Goal: Transaction & Acquisition: Purchase product/service

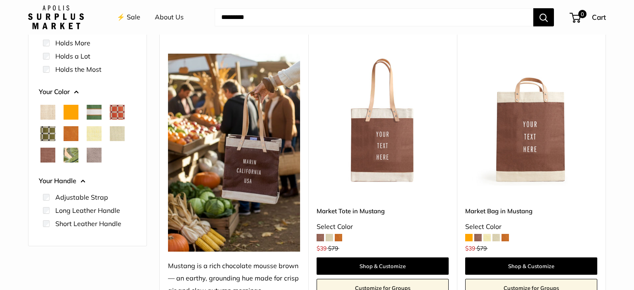
scroll to position [127, 0]
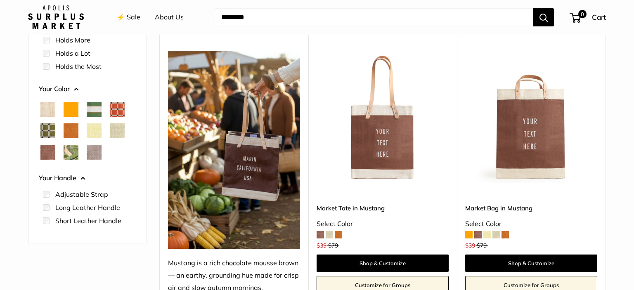
click at [468, 234] on span at bounding box center [468, 234] width 7 height 7
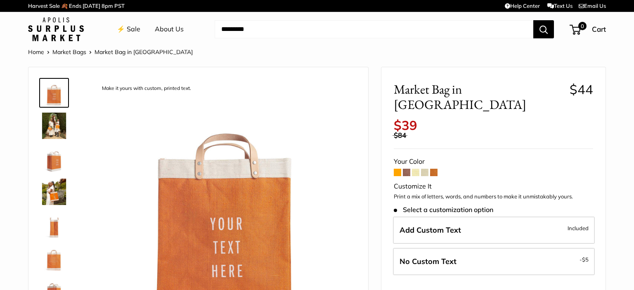
scroll to position [59, 0]
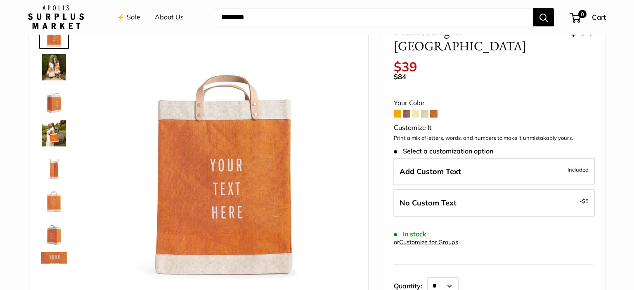
click at [407, 110] on span at bounding box center [406, 113] width 7 height 7
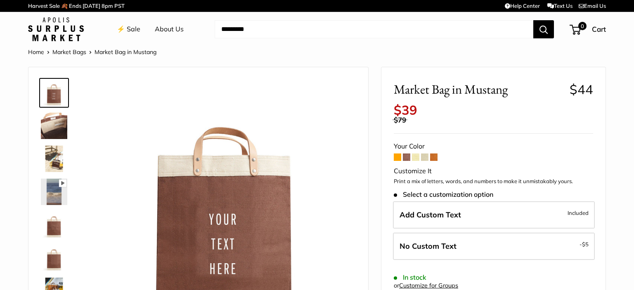
click at [416, 158] on span at bounding box center [415, 157] width 7 height 7
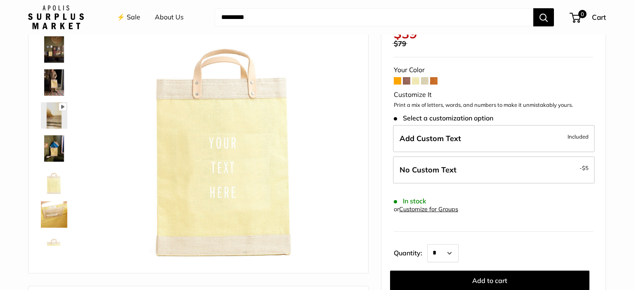
scroll to position [85, 0]
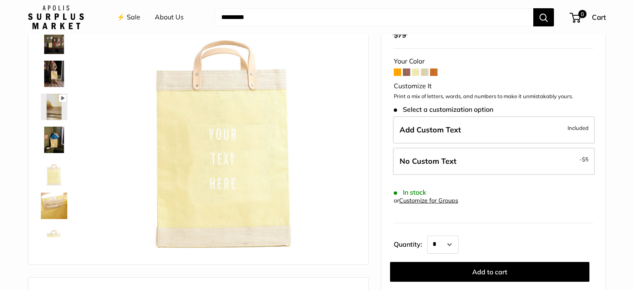
click at [435, 70] on span at bounding box center [433, 72] width 7 height 7
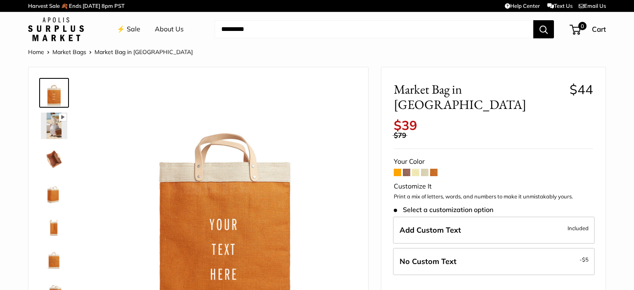
click at [395, 169] on span at bounding box center [397, 172] width 7 height 7
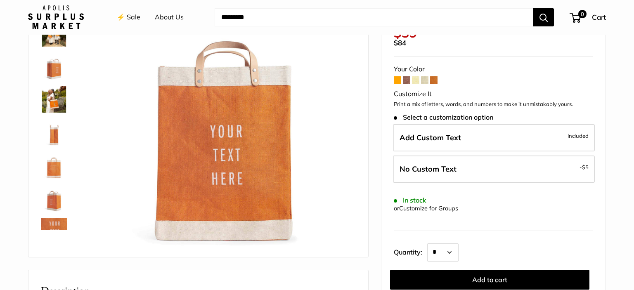
scroll to position [94, 0]
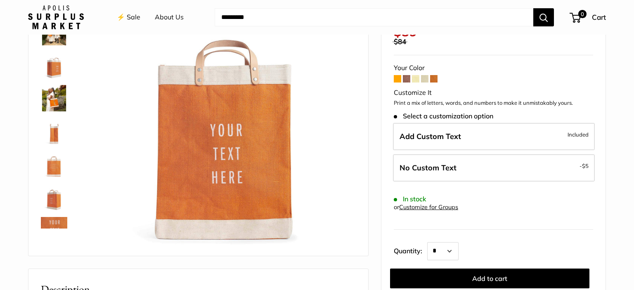
click at [415, 75] on span at bounding box center [415, 78] width 7 height 7
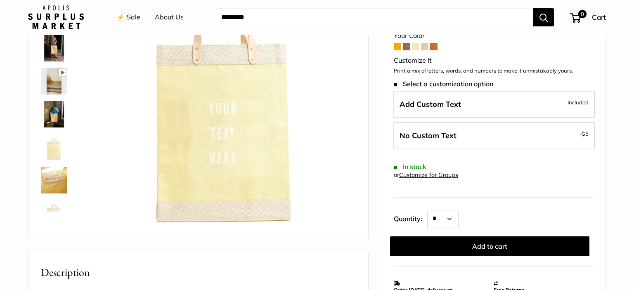
scroll to position [112, 0]
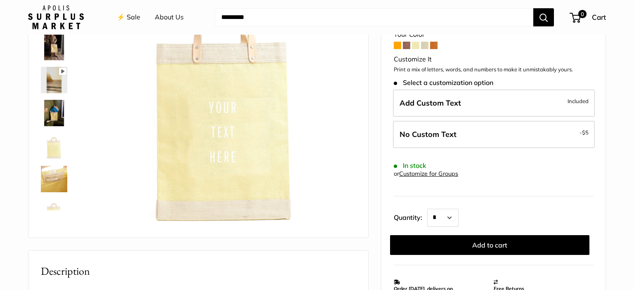
click at [51, 53] on img at bounding box center [54, 47] width 26 height 26
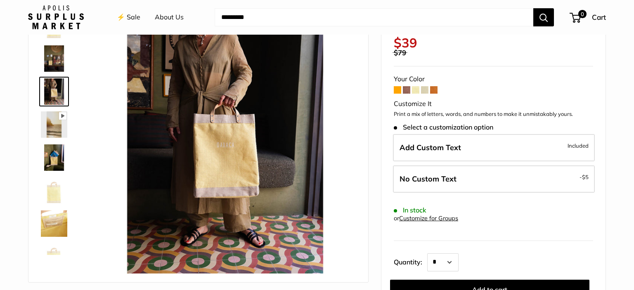
scroll to position [66, 0]
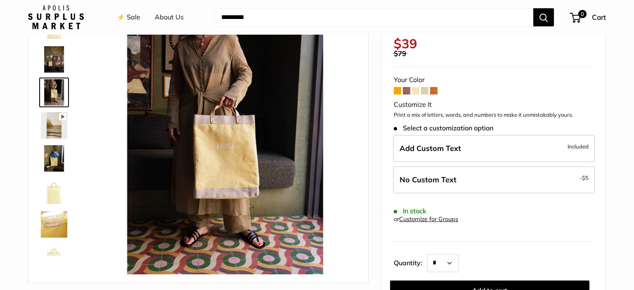
click at [54, 92] on img at bounding box center [54, 92] width 26 height 26
click at [55, 127] on img at bounding box center [54, 125] width 26 height 26
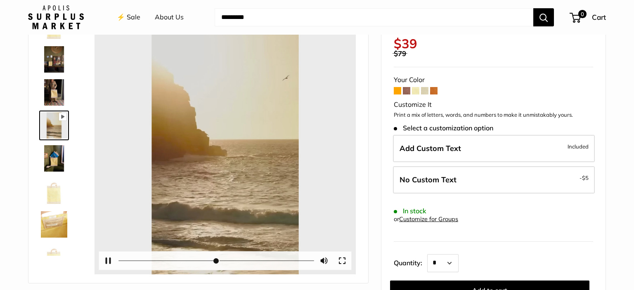
click at [227, 156] on div at bounding box center [224, 143] width 261 height 261
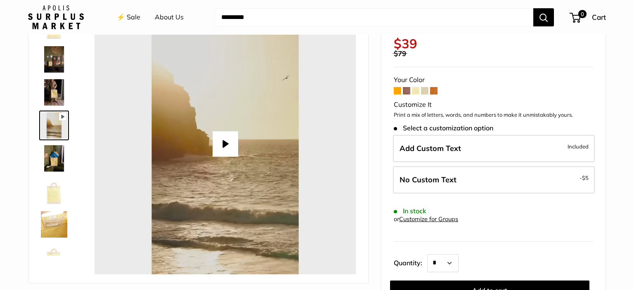
click at [226, 146] on button "Play" at bounding box center [226, 144] width 26 height 26
click at [51, 157] on img at bounding box center [54, 158] width 26 height 26
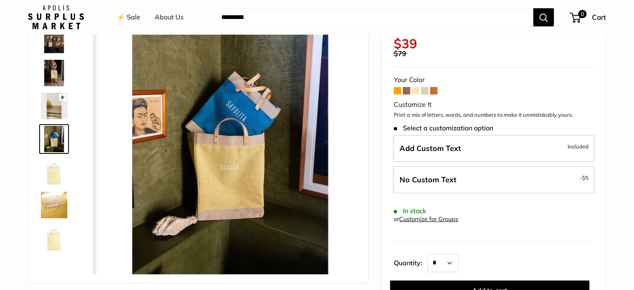
scroll to position [20, 0]
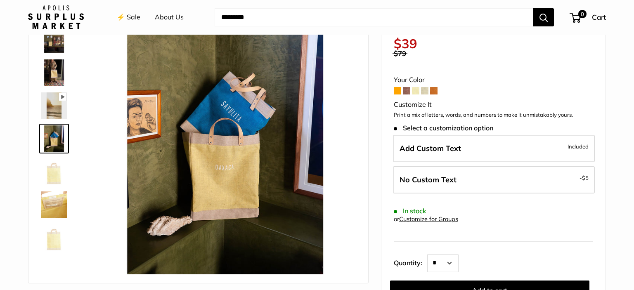
type input "*"
click at [54, 179] on img at bounding box center [54, 171] width 26 height 26
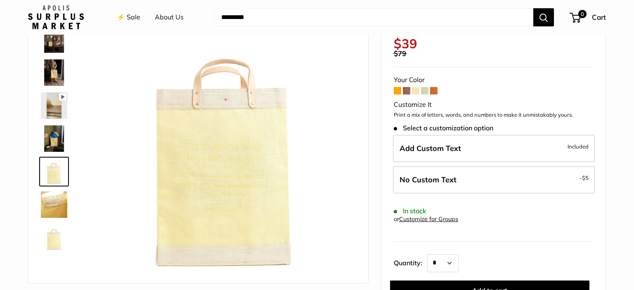
click at [52, 211] on img at bounding box center [54, 204] width 26 height 26
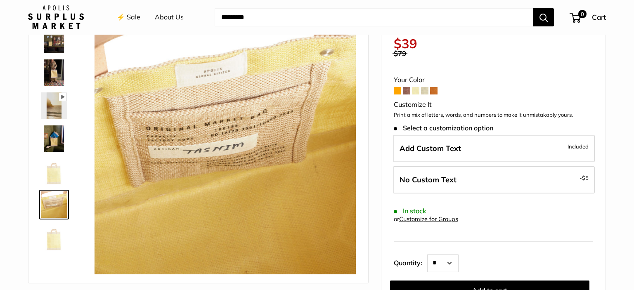
click at [51, 241] on img at bounding box center [54, 237] width 26 height 26
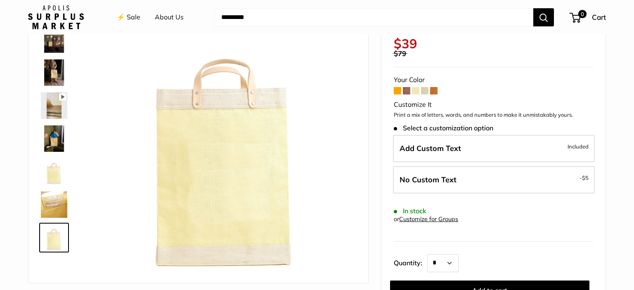
click at [57, 39] on img at bounding box center [54, 39] width 26 height 26
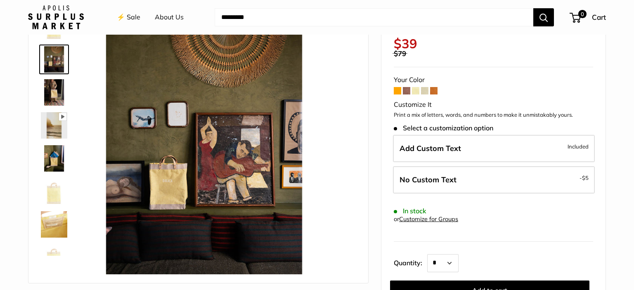
scroll to position [0, 0]
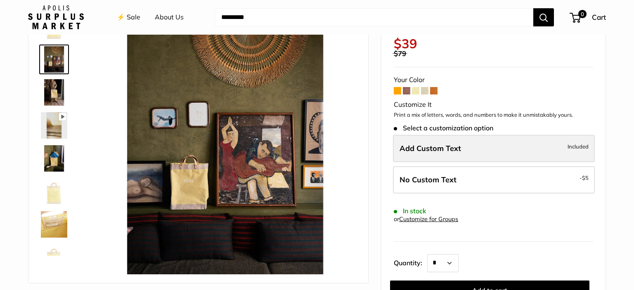
click at [440, 151] on span "Add Custom Text" at bounding box center [429, 148] width 61 height 9
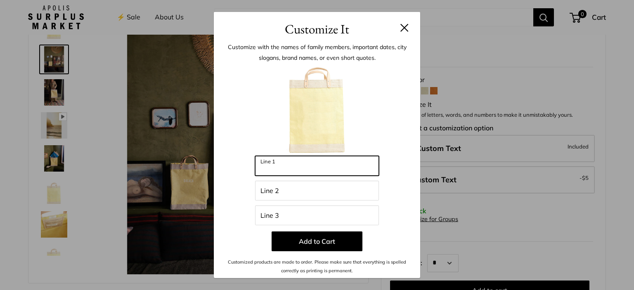
click at [307, 165] on input "Line 1" at bounding box center [317, 166] width 124 height 20
type input "***"
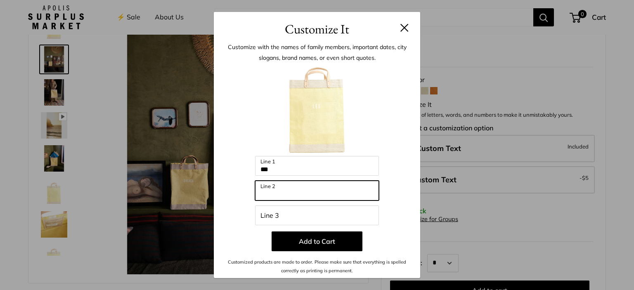
click at [298, 193] on input "Line 2" at bounding box center [317, 191] width 124 height 20
type input "**********"
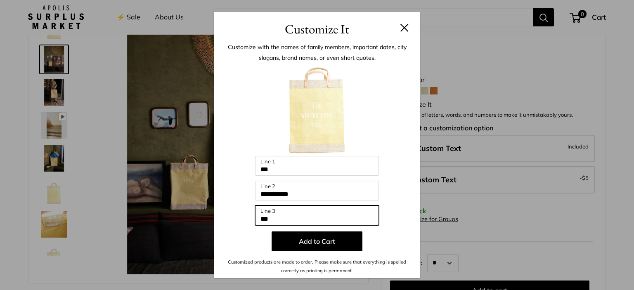
type input "***"
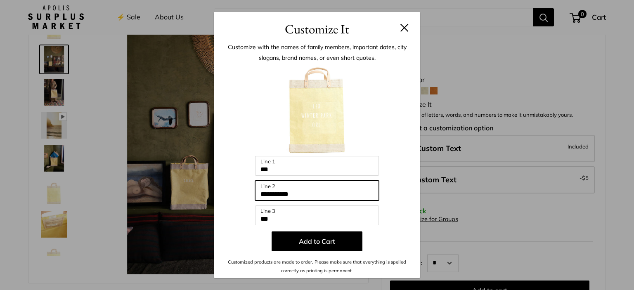
click at [313, 191] on input "**********" at bounding box center [317, 191] width 124 height 20
type input "*"
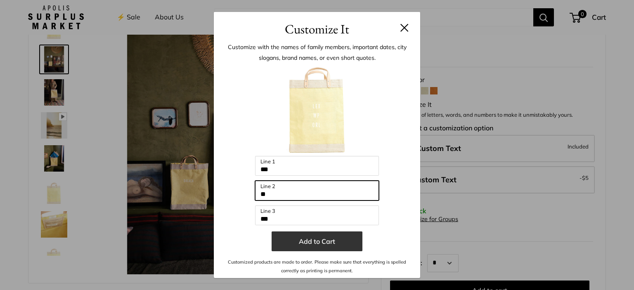
type input "**"
click at [316, 244] on button "Add to Cart" at bounding box center [317, 241] width 91 height 20
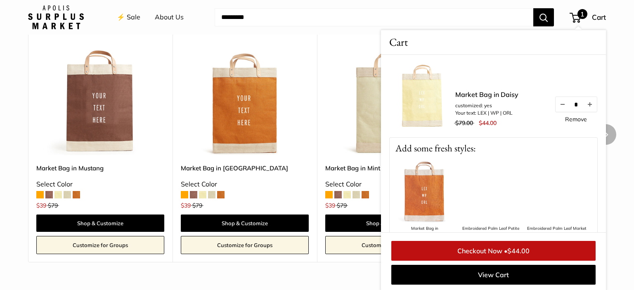
scroll to position [800, 0]
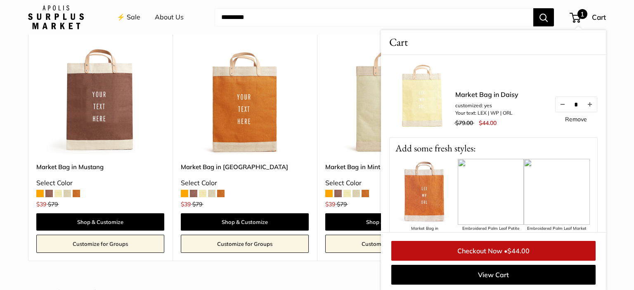
click at [586, 41] on div "Cart Apolis Surplus Market!" at bounding box center [493, 42] width 225 height 25
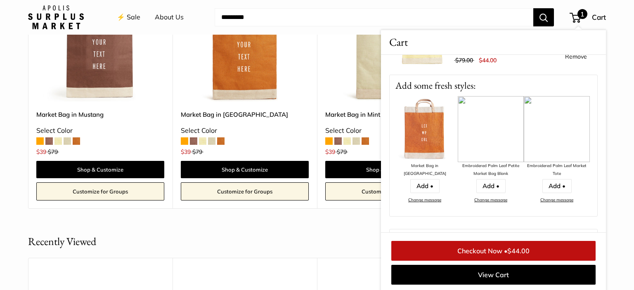
scroll to position [0, 0]
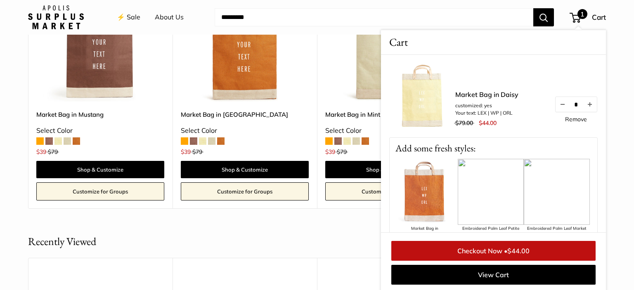
click at [579, 18] on span "1" at bounding box center [582, 14] width 10 height 10
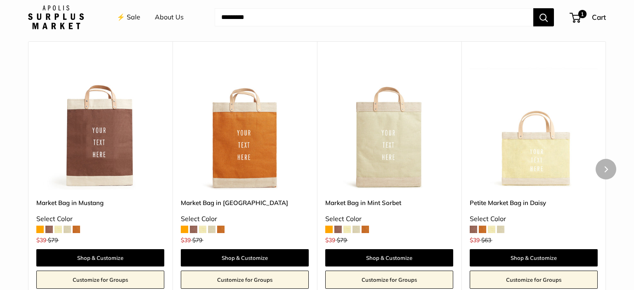
scroll to position [763, 0]
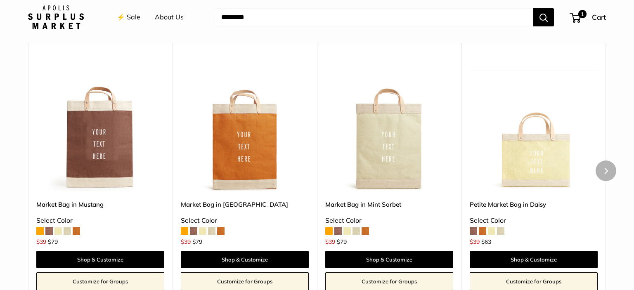
click at [0, 0] on img at bounding box center [0, 0] width 0 height 0
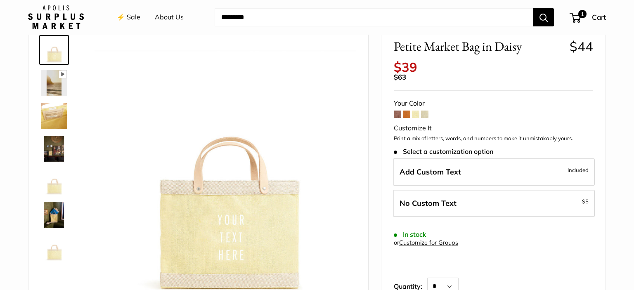
scroll to position [44, 0]
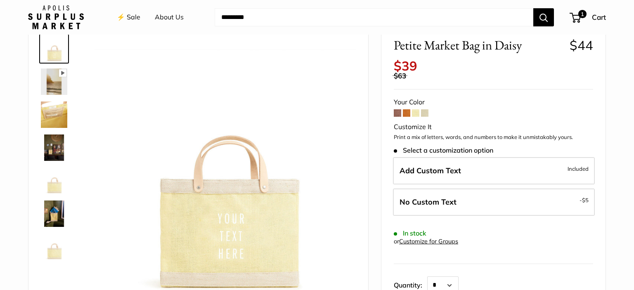
click at [427, 112] on span at bounding box center [424, 112] width 7 height 7
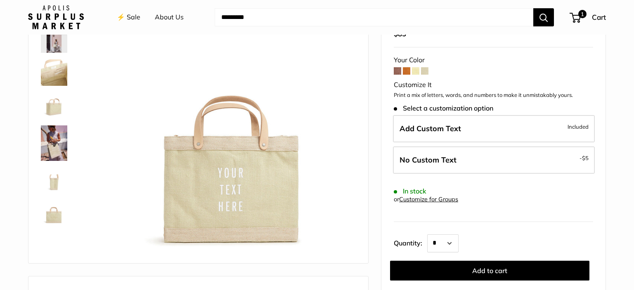
scroll to position [96, 0]
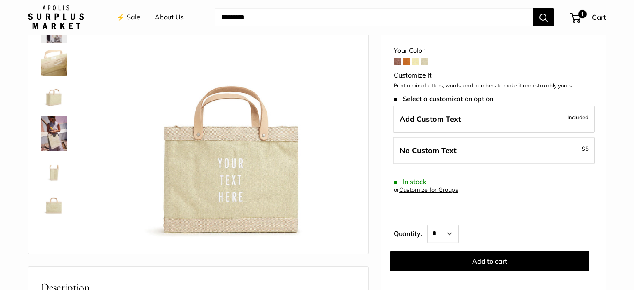
click at [56, 99] on img at bounding box center [54, 96] width 26 height 26
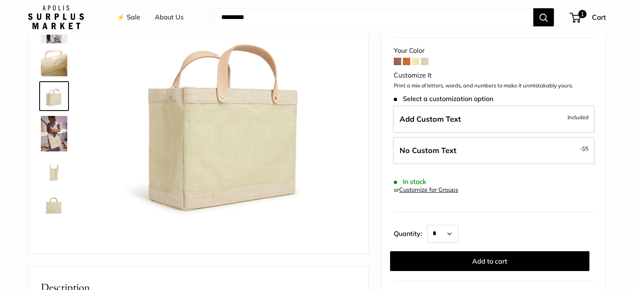
click at [52, 144] on img at bounding box center [54, 133] width 26 height 35
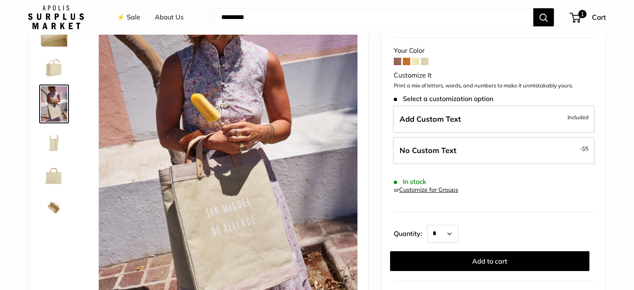
scroll to position [30, 0]
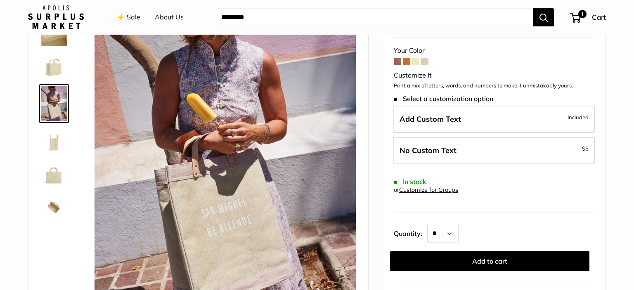
click at [55, 177] on img at bounding box center [54, 174] width 26 height 26
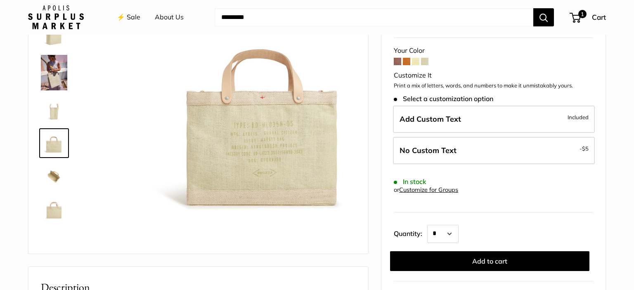
scroll to position [62, 0]
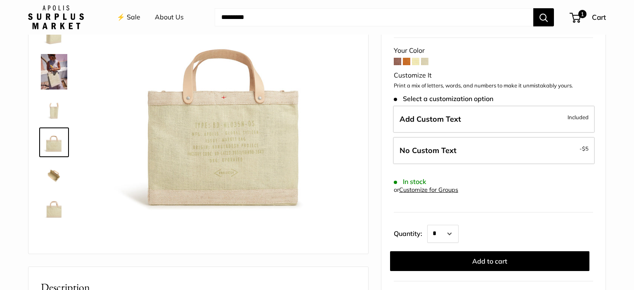
click at [55, 213] on img at bounding box center [54, 208] width 26 height 26
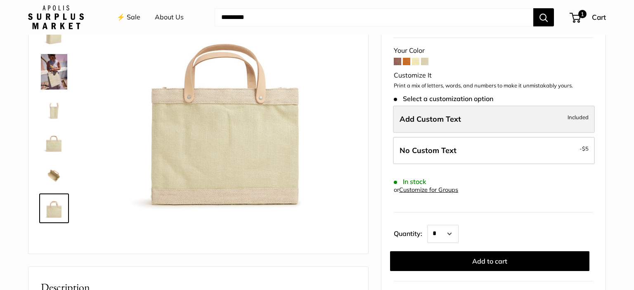
click at [420, 121] on span "Add Custom Text" at bounding box center [429, 118] width 61 height 9
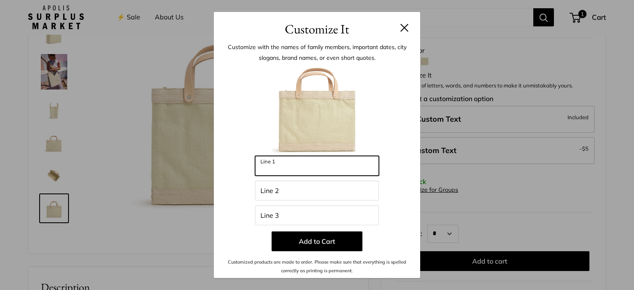
click at [309, 174] on input "Line 1" at bounding box center [317, 166] width 124 height 20
type input "***"
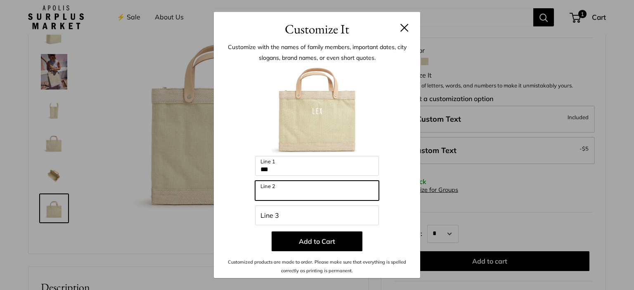
click at [286, 194] on input "Line 2" at bounding box center [317, 191] width 124 height 20
type input "***"
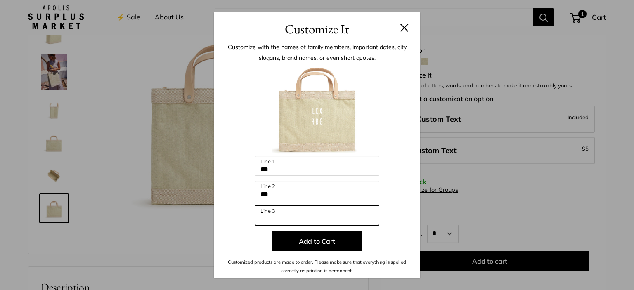
click at [288, 220] on input "Line 3" at bounding box center [317, 216] width 124 height 20
type input "**"
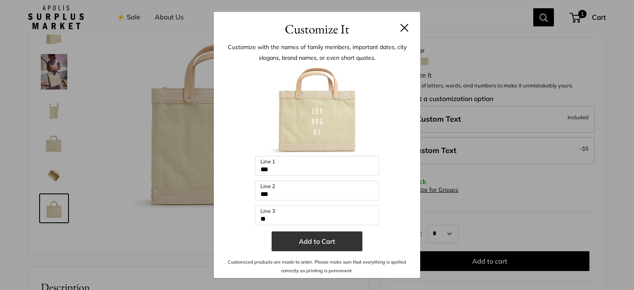
click at [302, 241] on button "Add to Cart" at bounding box center [317, 241] width 91 height 20
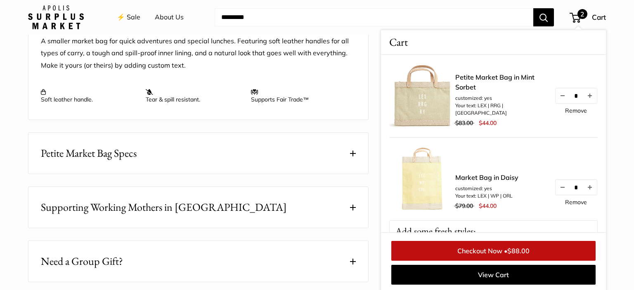
scroll to position [366, 0]
click at [243, 154] on button "Petite Market Bag Specs" at bounding box center [198, 152] width 340 height 41
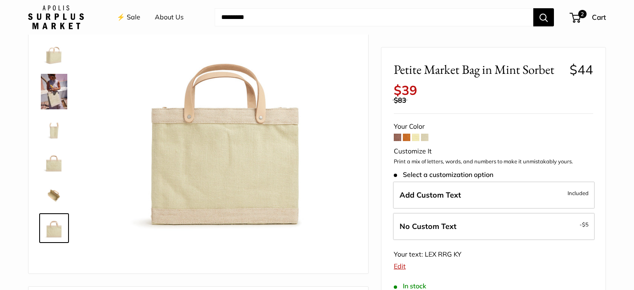
scroll to position [0, 0]
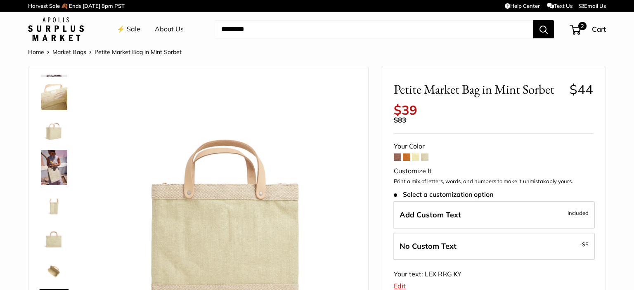
click at [580, 43] on header "⚡️ Sale About Us Need help? Text Us: 20919 hello@apolisglobal.com Follow Us Fac…" at bounding box center [317, 29] width 634 height 35
click at [597, 29] on span "Cart" at bounding box center [599, 29] width 14 height 9
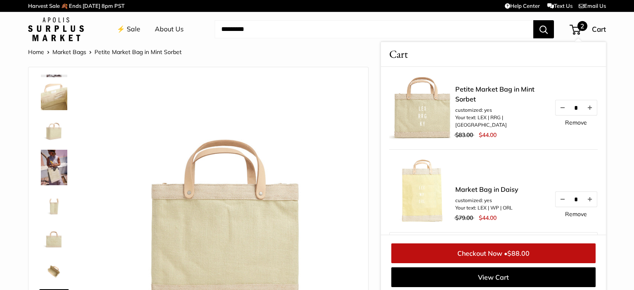
click at [328, 57] on div "Home Market Bags Petite Market Bag in Mint Sorbet" at bounding box center [317, 52] width 578 height 11
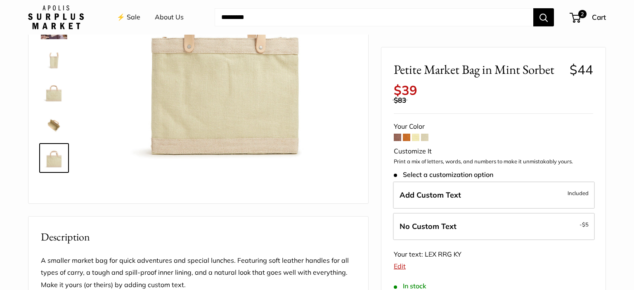
scroll to position [134, 0]
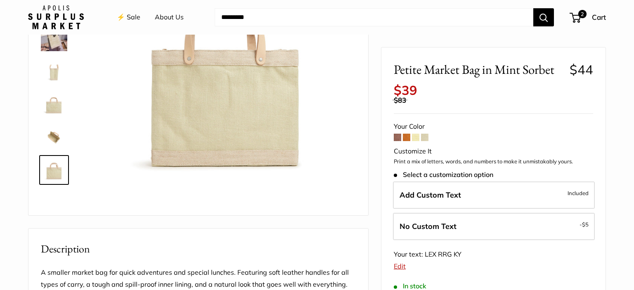
click at [132, 19] on link "⚡️ Sale" at bounding box center [129, 17] width 24 height 12
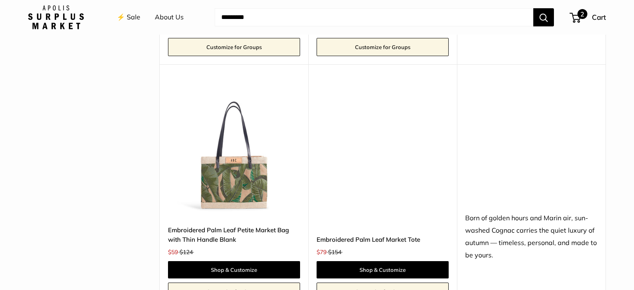
scroll to position [883, 0]
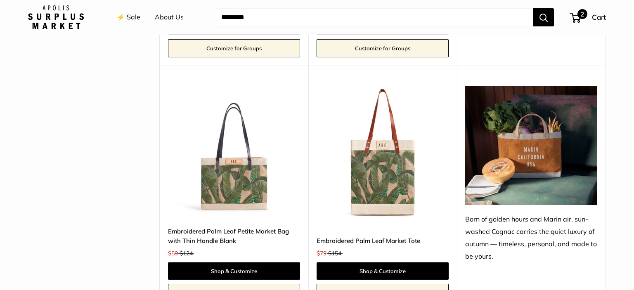
click at [582, 16] on span "2" at bounding box center [582, 14] width 10 height 10
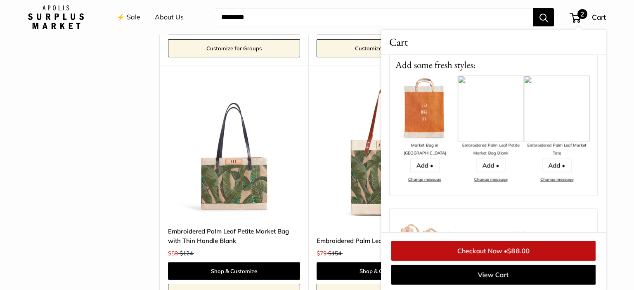
scroll to position [213, 0]
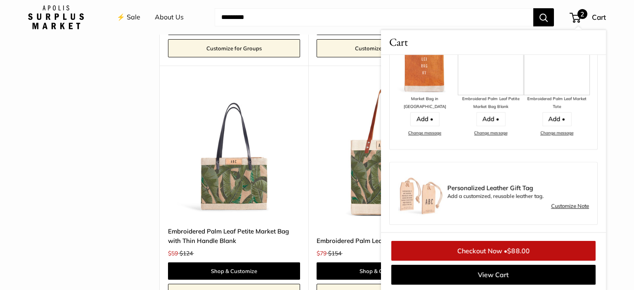
click at [474, 252] on link "Checkout Now • $88.00" at bounding box center [493, 251] width 204 height 20
